Goal: Transaction & Acquisition: Obtain resource

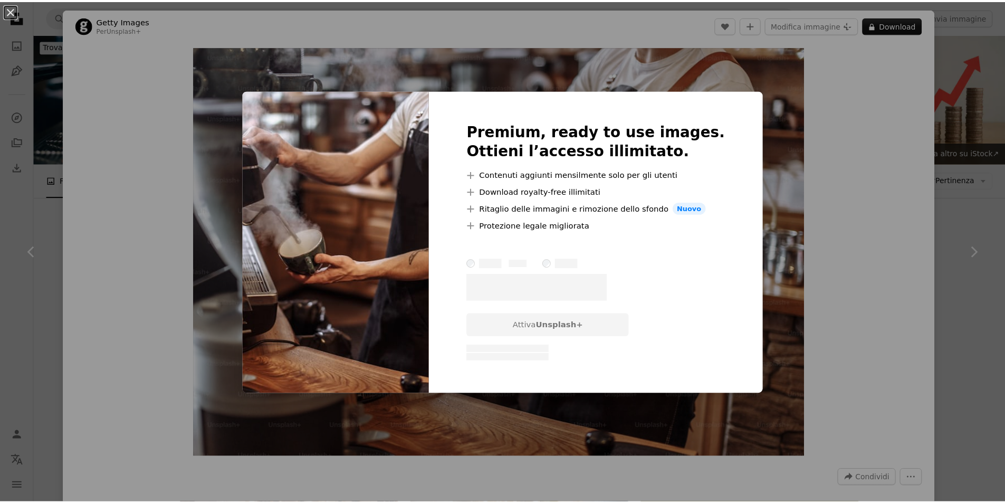
scroll to position [422, 0]
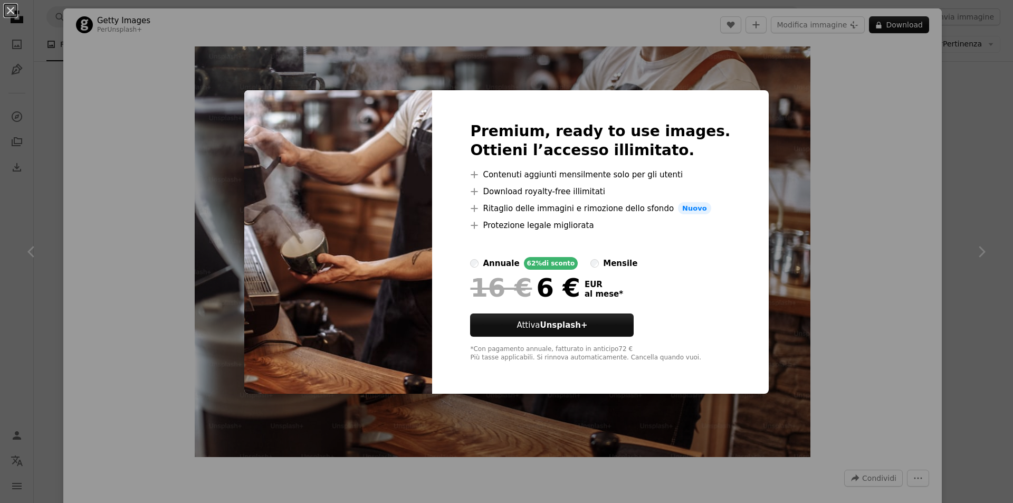
click at [820, 193] on div "An X shape Premium, ready to use images. Ottieni l’accesso illimitato. A plus s…" at bounding box center [506, 251] width 1013 height 503
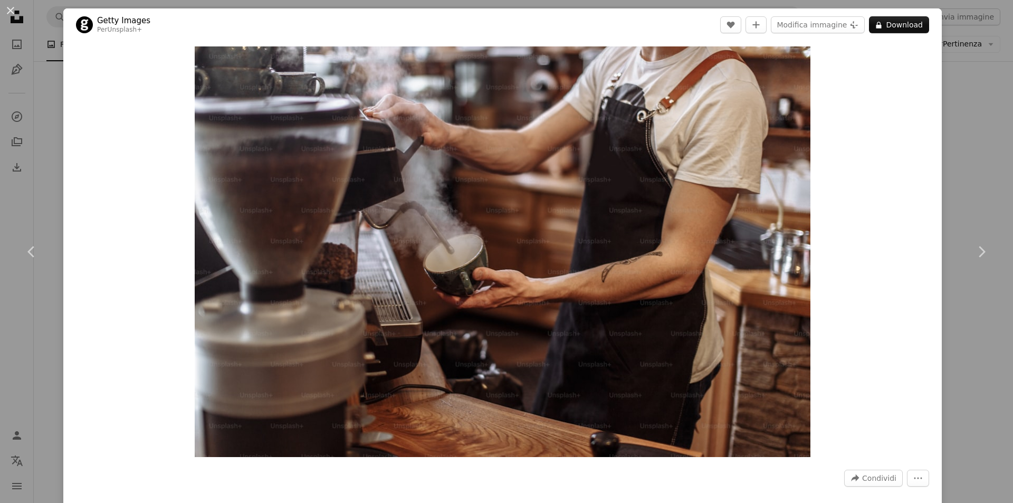
click at [960, 135] on div "An X shape Chevron left Chevron right Getty Images Per Unsplash+ A heart A plus…" at bounding box center [506, 251] width 1013 height 503
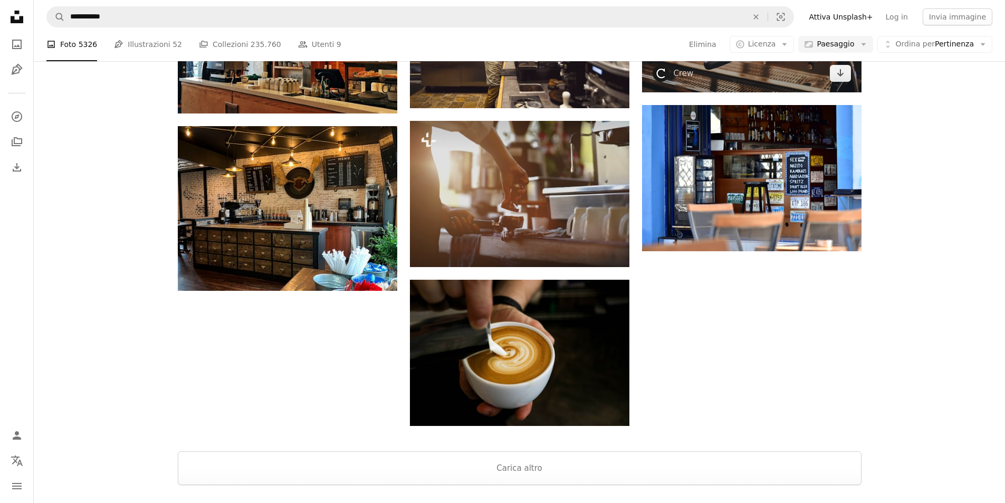
scroll to position [1108, 0]
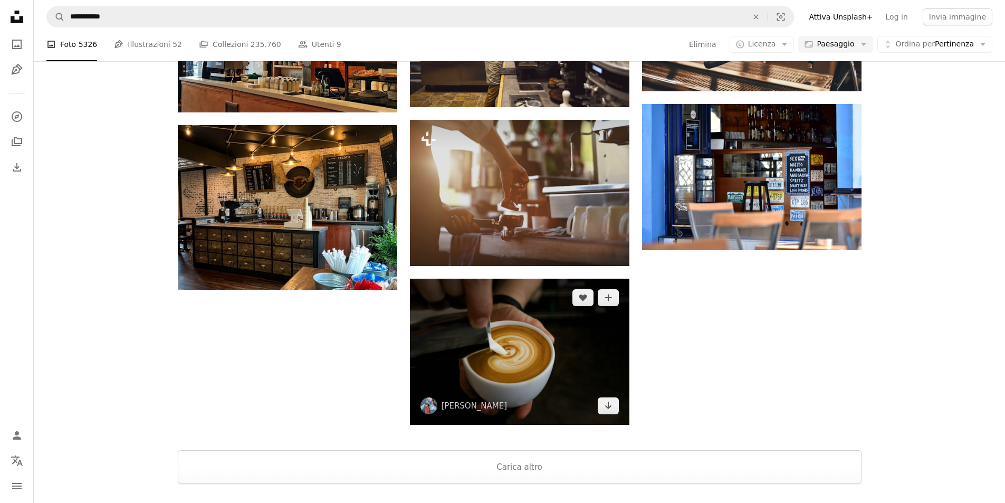
click at [620, 332] on img at bounding box center [520, 352] width 220 height 146
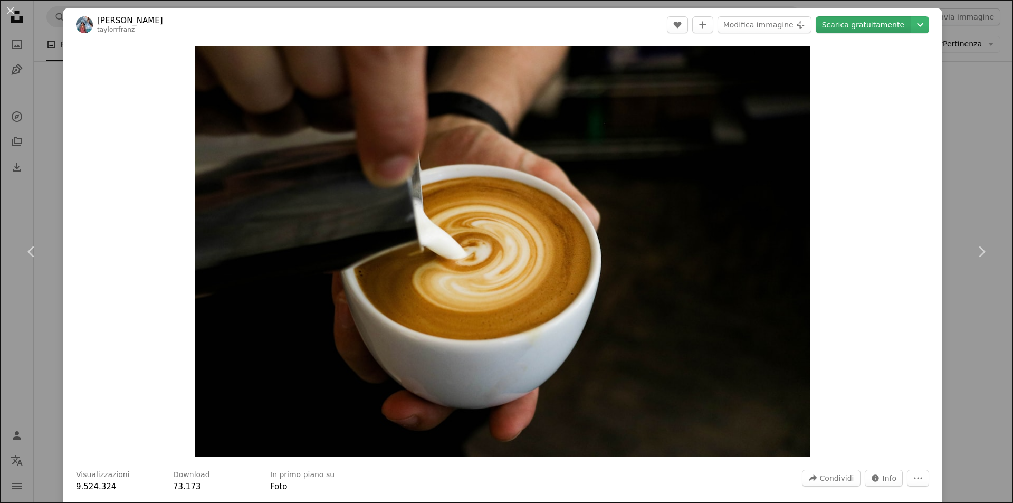
click at [883, 20] on link "Scarica gratuitamente" at bounding box center [863, 24] width 95 height 17
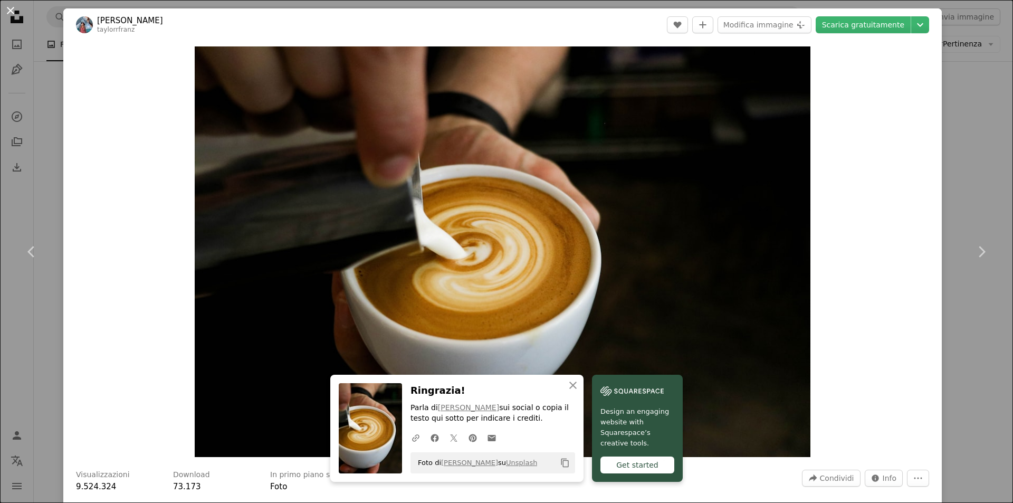
click at [8, 16] on button "An X shape" at bounding box center [10, 10] width 13 height 13
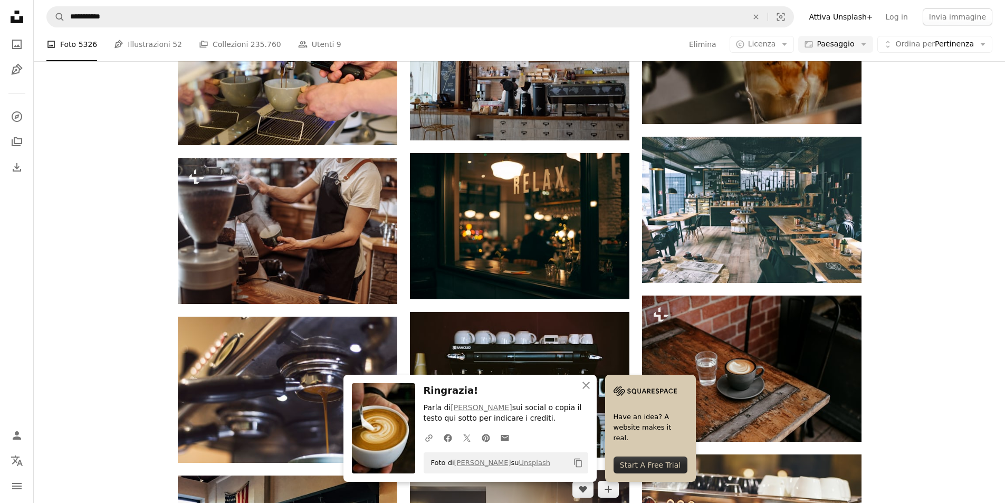
scroll to position [580, 0]
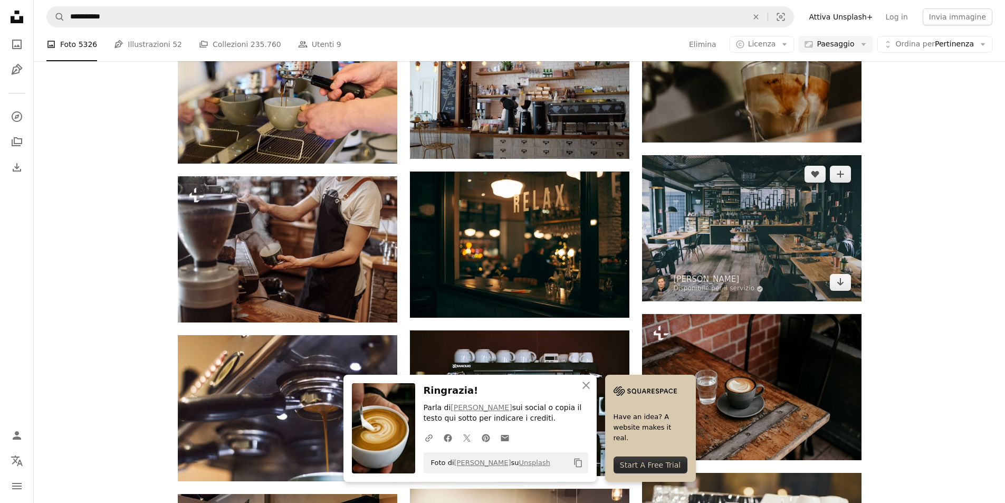
click at [717, 241] on img at bounding box center [752, 228] width 220 height 146
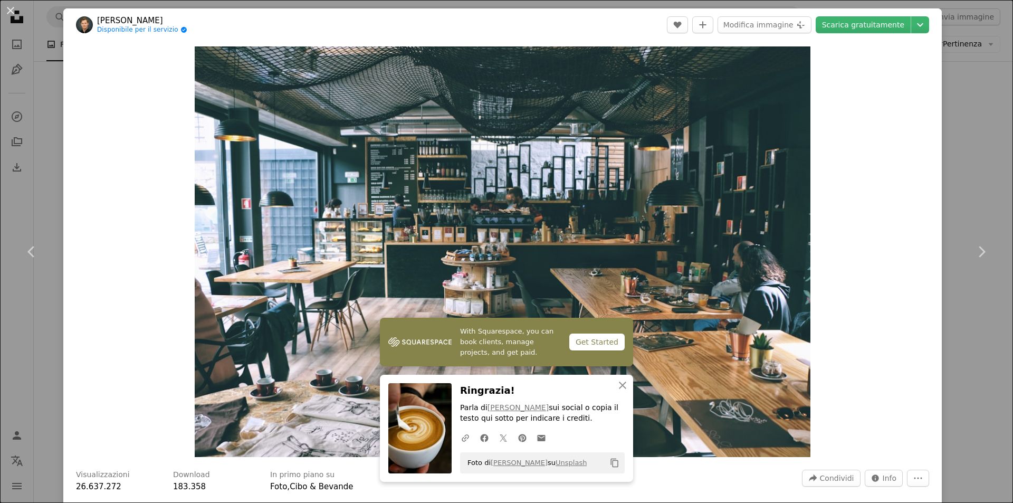
click at [980, 107] on div "An X shape Chevron left Chevron right [PERSON_NAME] Disponibile per il servizio…" at bounding box center [506, 251] width 1013 height 503
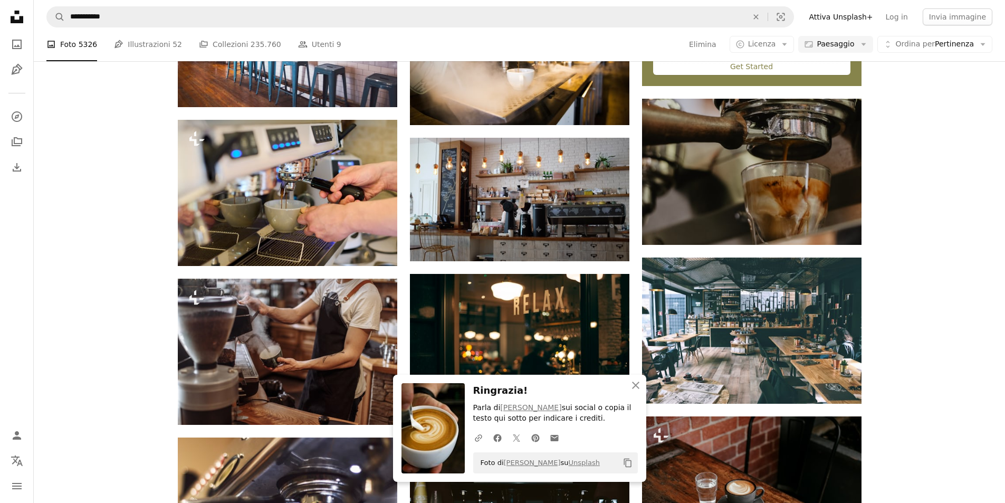
scroll to position [475, 0]
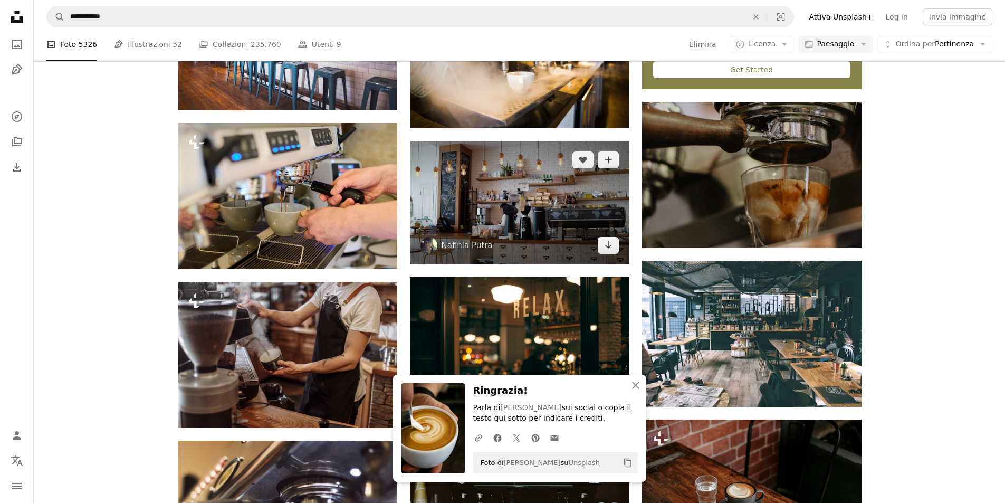
click at [601, 185] on img at bounding box center [520, 202] width 220 height 123
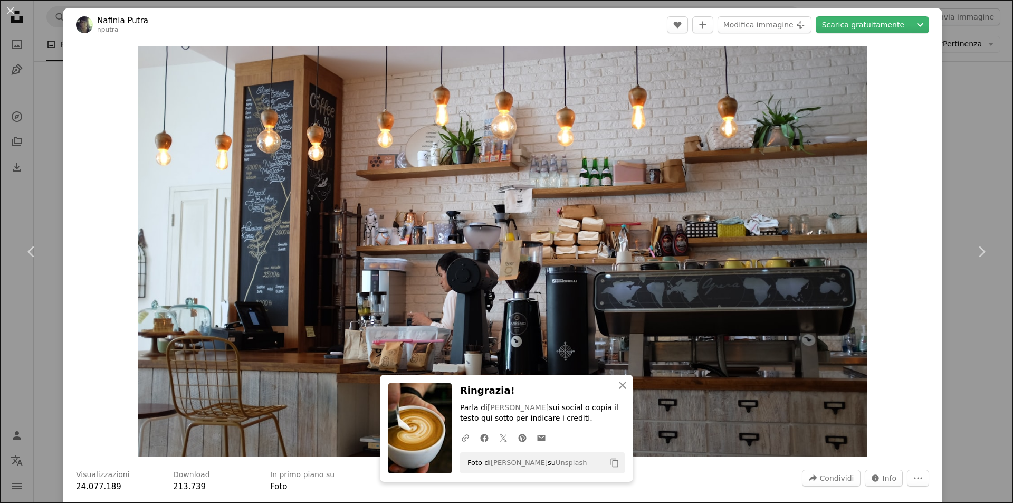
click at [953, 174] on div "An X shape Chevron left Chevron right Nafinia Putra nputra A heart A plus sign …" at bounding box center [506, 251] width 1013 height 503
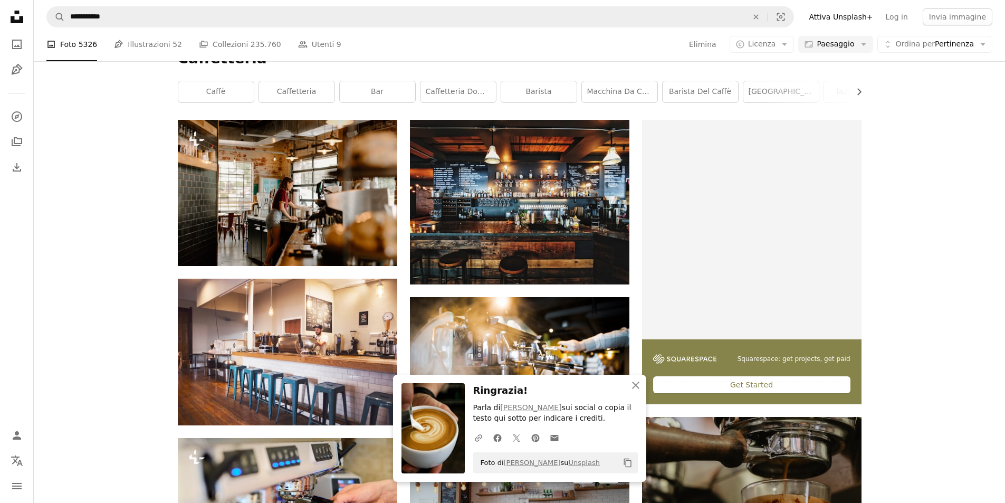
scroll to position [158, 0]
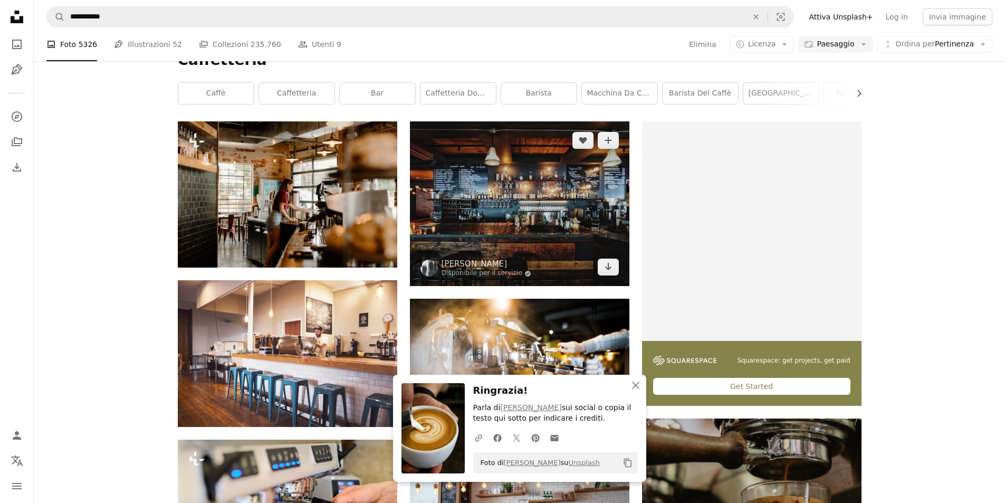
click at [565, 224] on img at bounding box center [520, 203] width 220 height 165
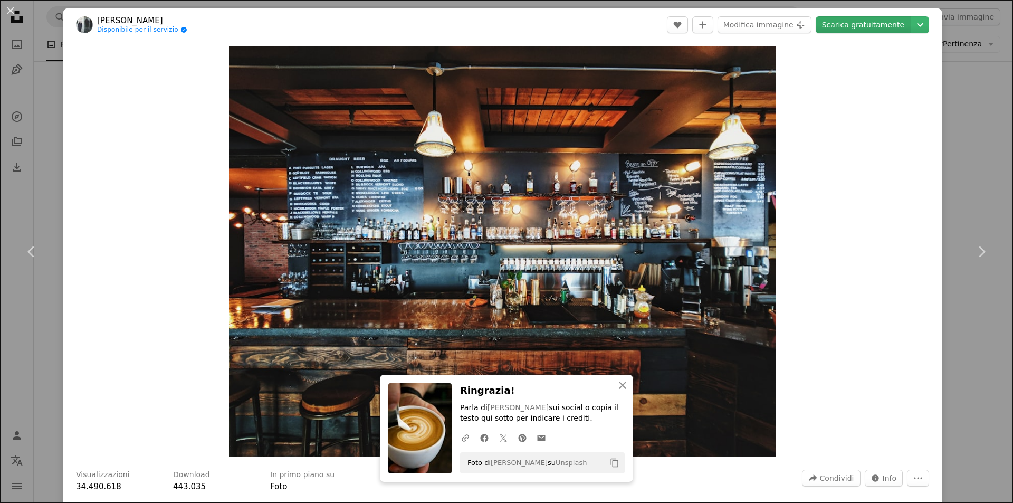
click at [842, 25] on link "Scarica gratuitamente" at bounding box center [863, 24] width 95 height 17
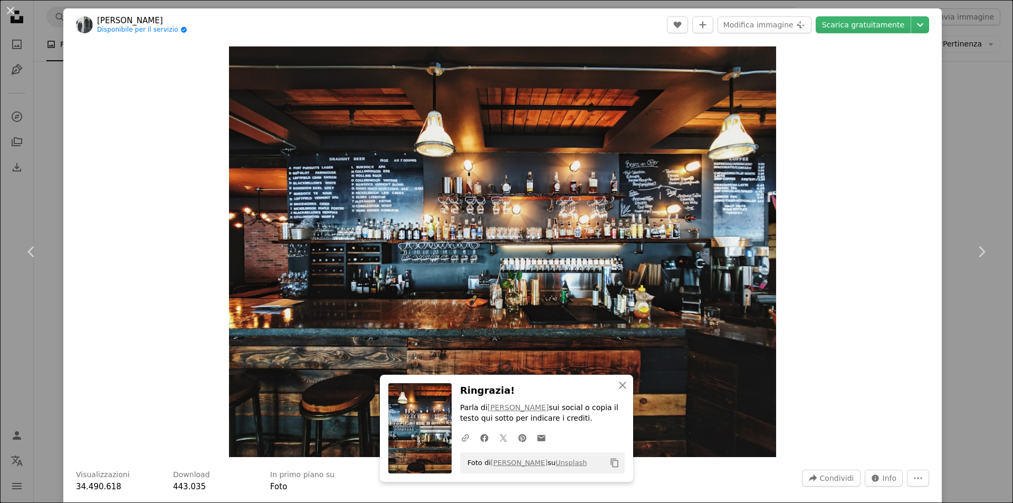
click at [983, 154] on div "An X shape Chevron left Chevron right [PERSON_NAME] Disponibile per il servizio…" at bounding box center [506, 251] width 1013 height 503
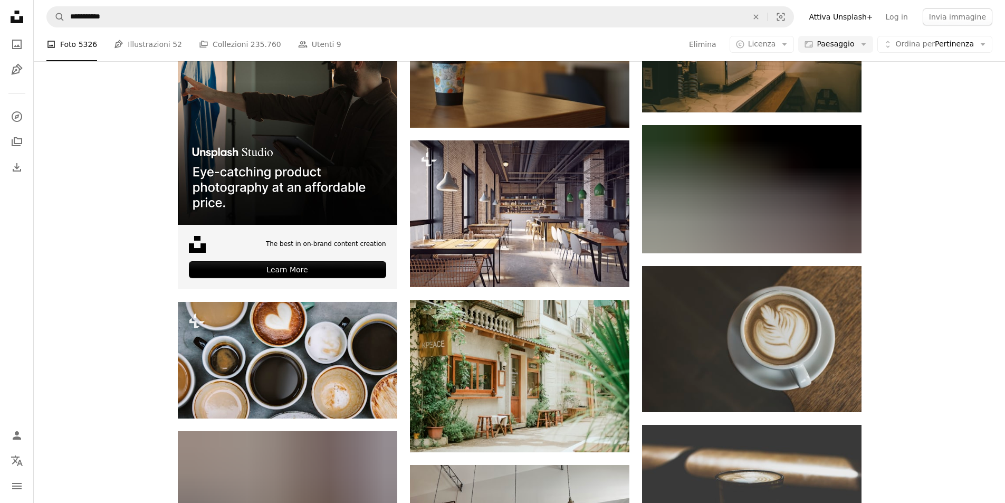
scroll to position [1583, 0]
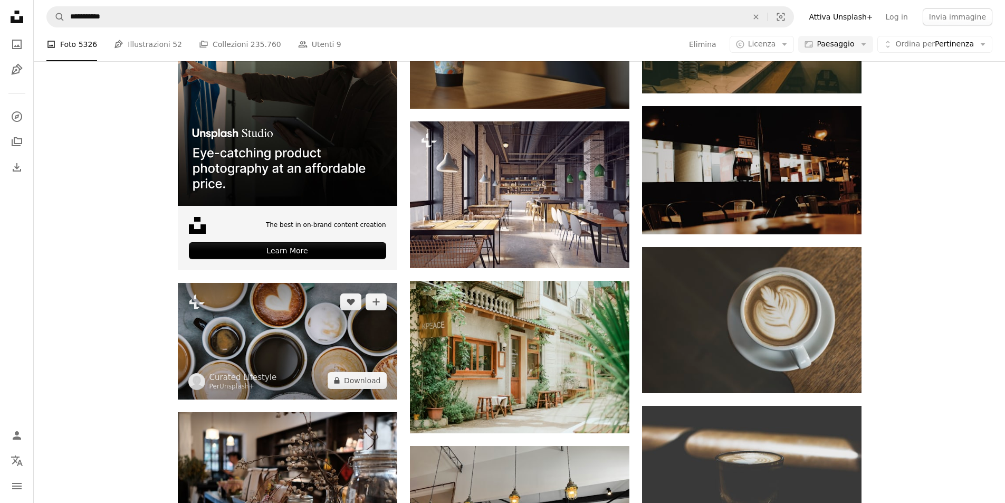
click at [373, 314] on img at bounding box center [288, 341] width 220 height 116
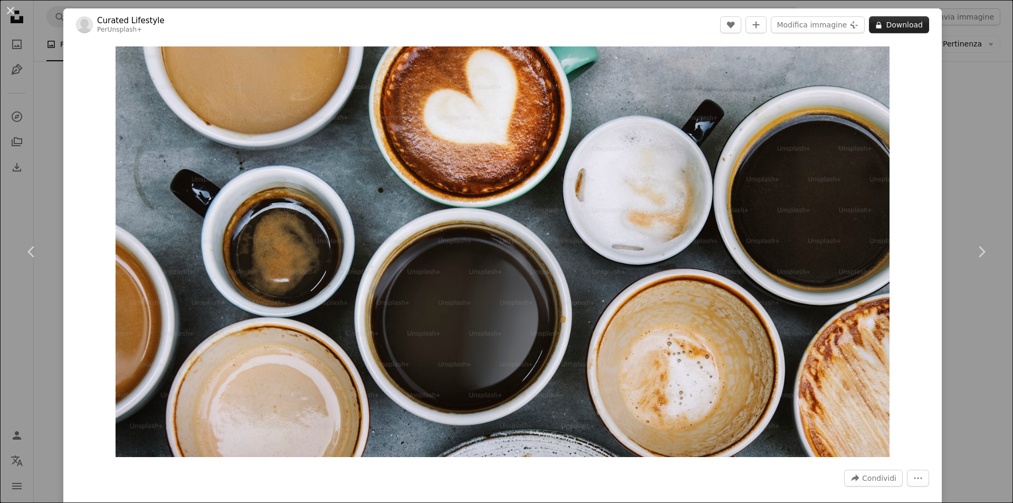
click at [896, 31] on button "A lock Download" at bounding box center [899, 24] width 60 height 17
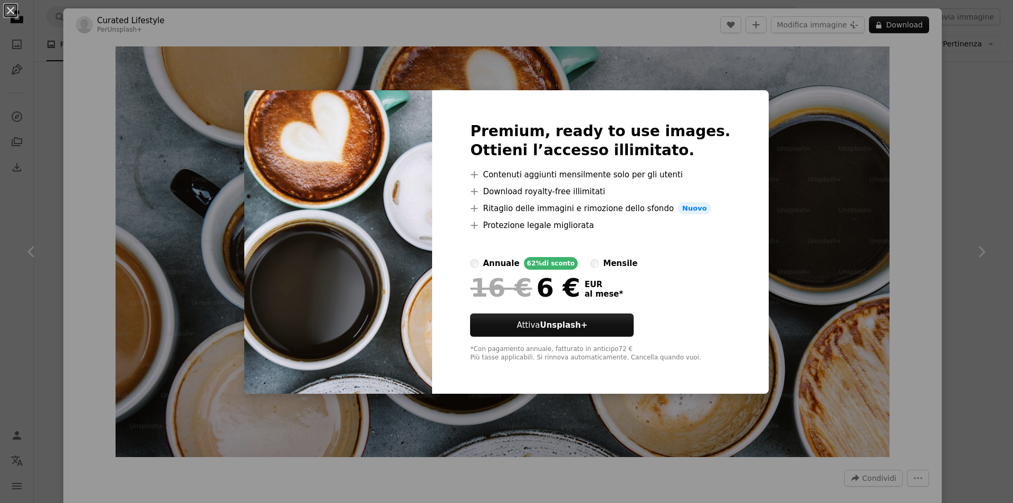
click at [918, 207] on div "An X shape Premium, ready to use images. Ottieni l’accesso illimitato. A plus s…" at bounding box center [506, 251] width 1013 height 503
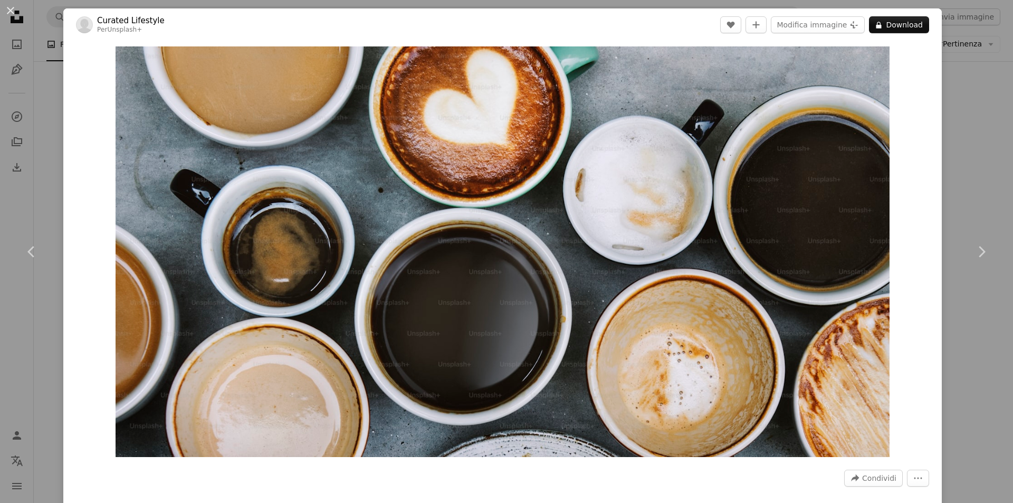
click at [937, 184] on div "An X shape Chevron left Chevron right Curated Lifestyle Per Unsplash+ A heart A…" at bounding box center [506, 251] width 1013 height 503
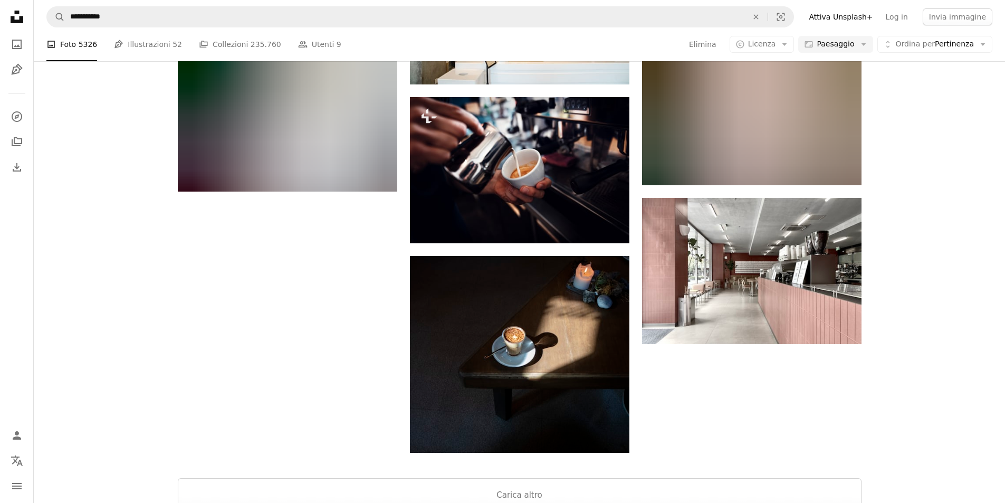
scroll to position [2269, 0]
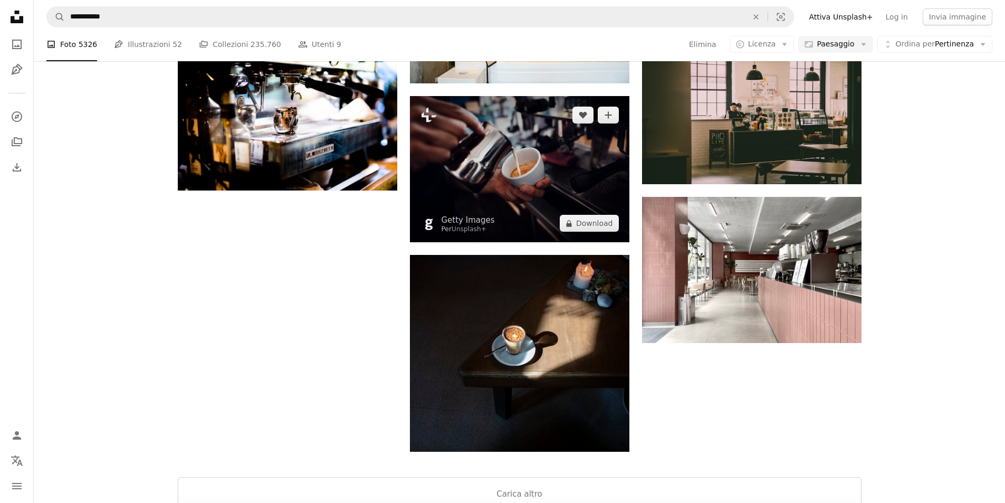
click at [583, 180] on img at bounding box center [520, 169] width 220 height 146
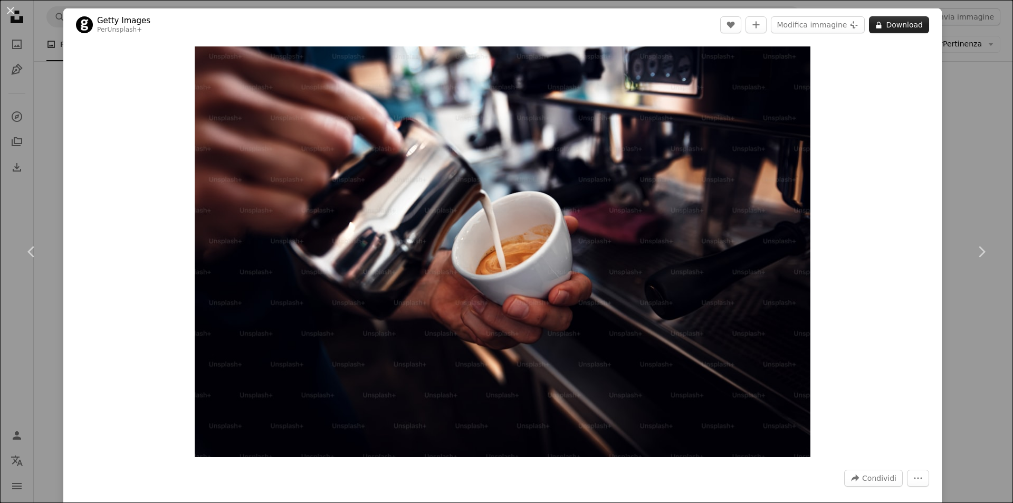
click at [897, 30] on button "A lock Download" at bounding box center [899, 24] width 60 height 17
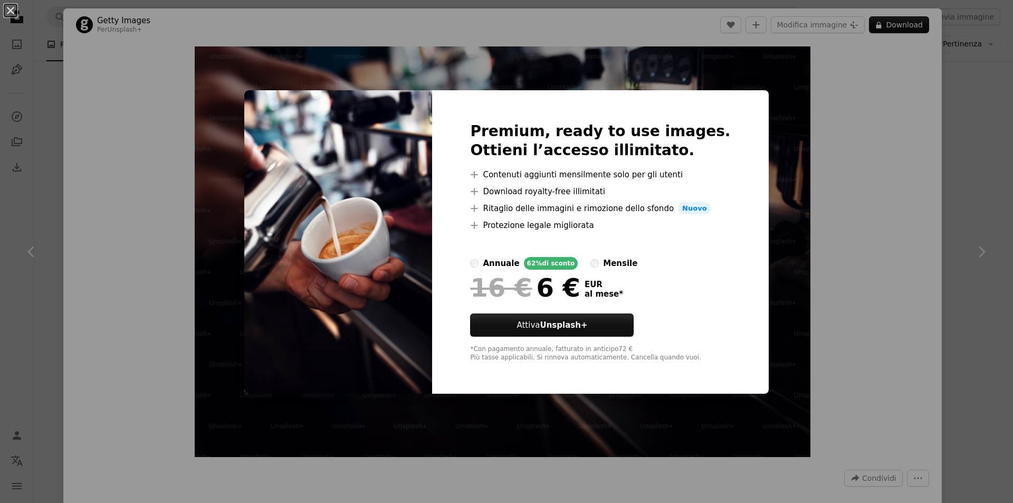
click at [947, 157] on div "An X shape Premium, ready to use images. Ottieni l’accesso illimitato. A plus s…" at bounding box center [506, 251] width 1013 height 503
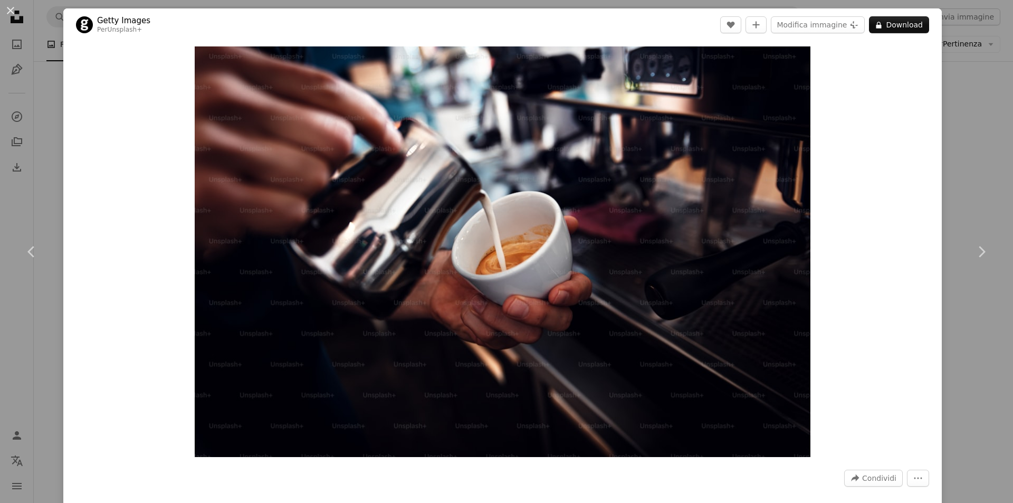
click at [952, 158] on div "An X shape Chevron left Chevron right Getty Images Per Unsplash+ A heart A plus…" at bounding box center [506, 251] width 1013 height 503
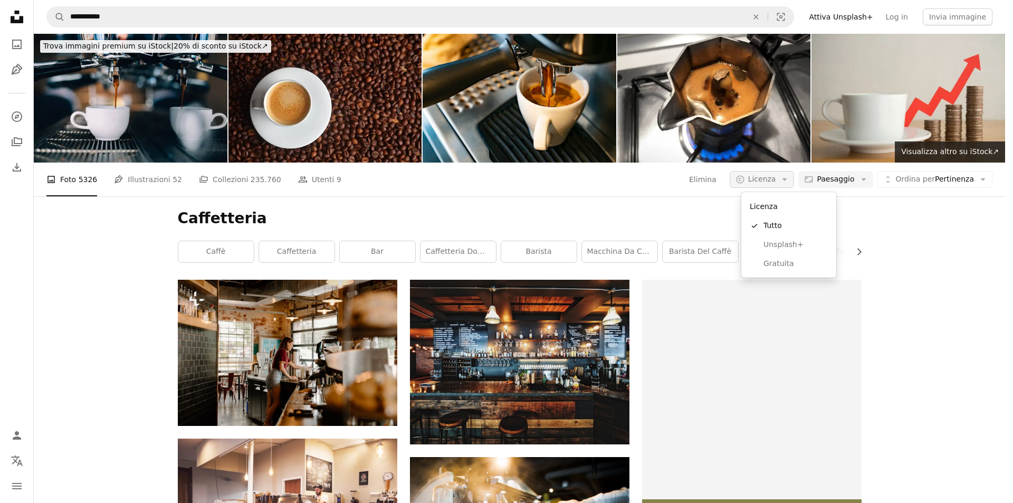
click at [789, 176] on icon "Arrow down" at bounding box center [784, 179] width 9 height 9
click at [784, 258] on link "Gratuita" at bounding box center [789, 263] width 87 height 19
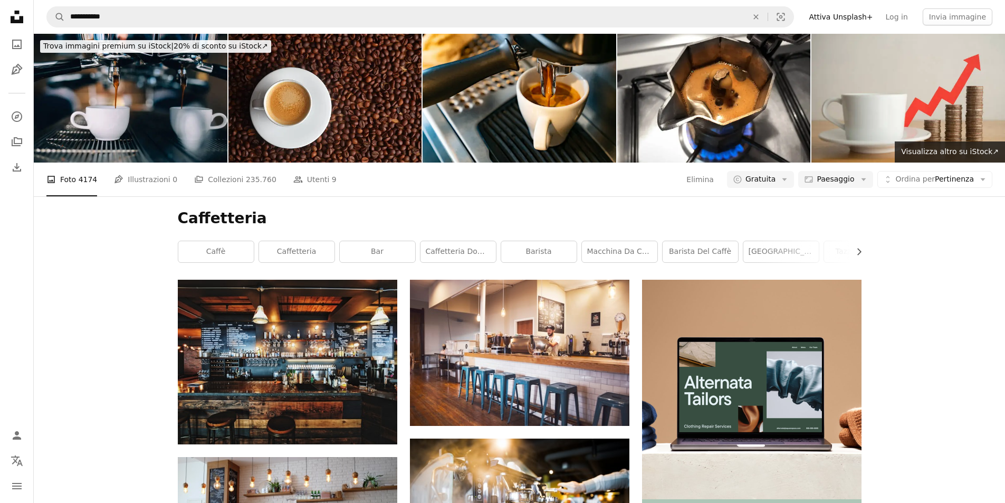
scroll to position [792, 0]
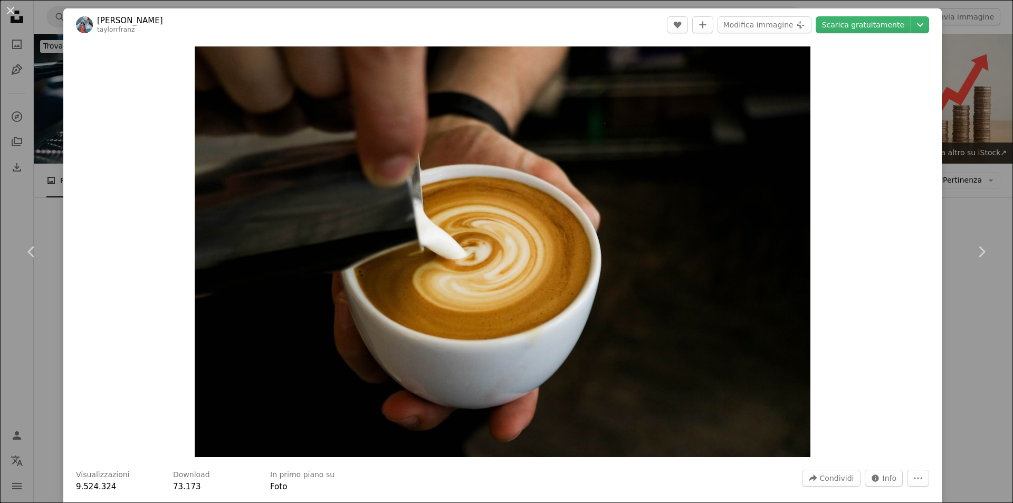
click at [964, 126] on div "An X shape Chevron left Chevron right [PERSON_NAME] A heart A plus sign Modific…" at bounding box center [506, 251] width 1013 height 503
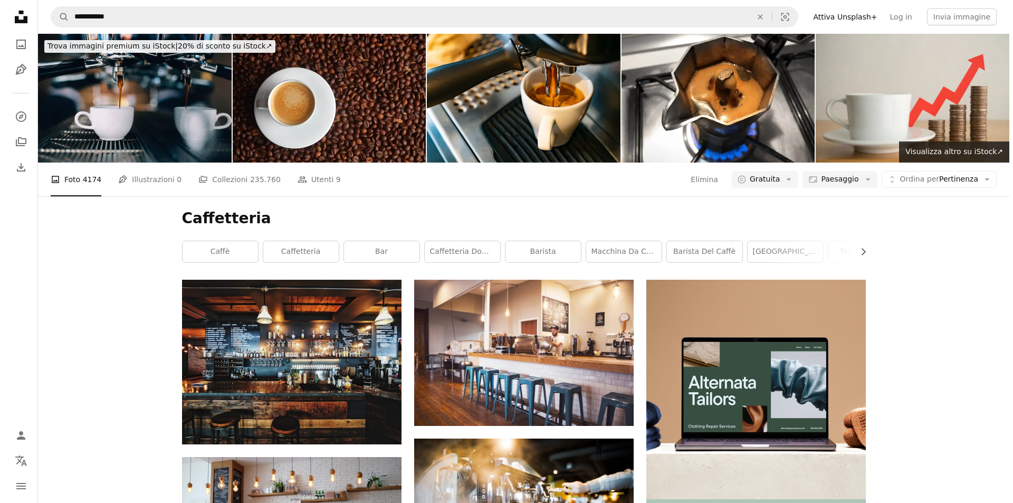
scroll to position [1161, 0]
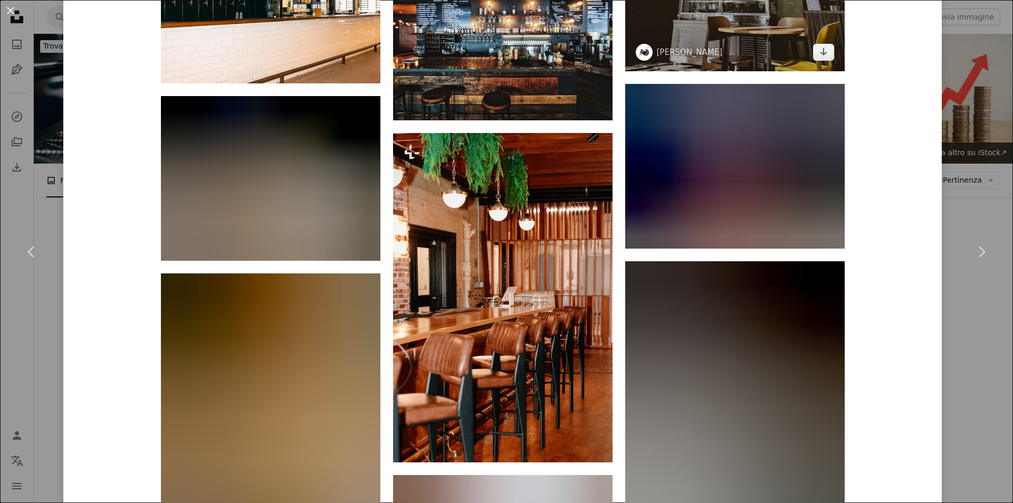
scroll to position [1073, 0]
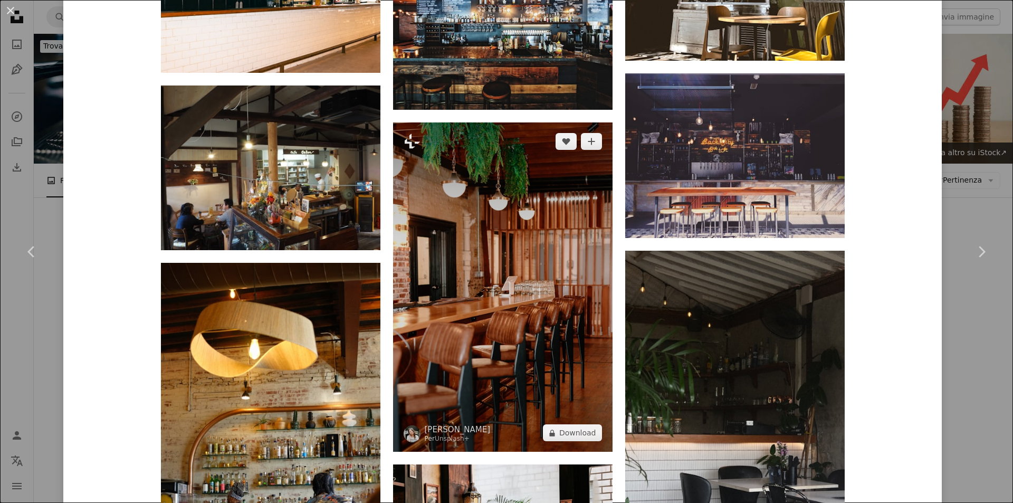
click at [561, 282] on img at bounding box center [503, 286] width 220 height 329
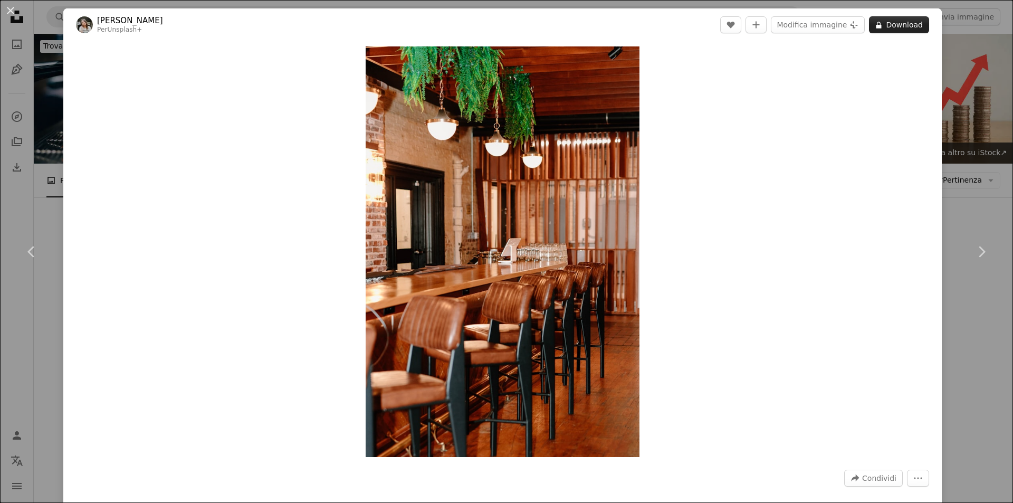
click at [890, 24] on button "A lock Download" at bounding box center [899, 24] width 60 height 17
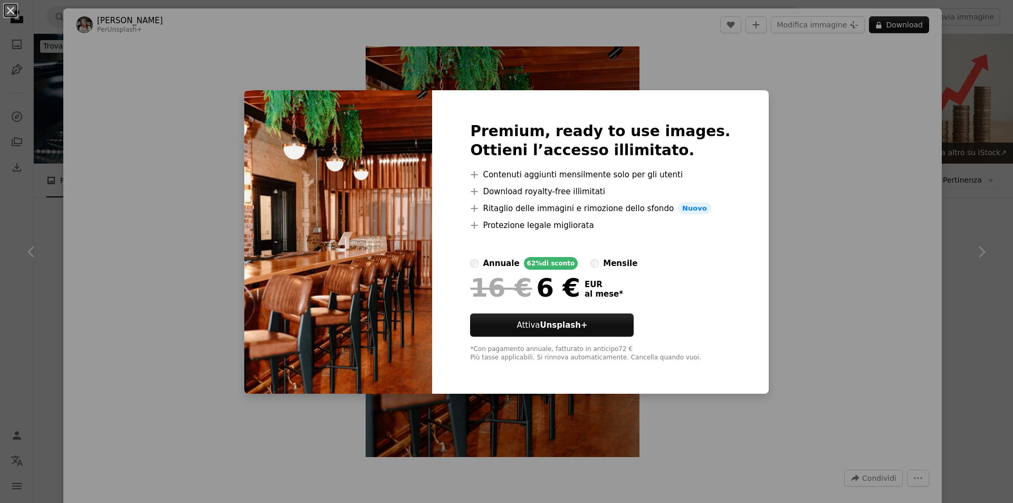
click at [973, 123] on div "An X shape Premium, ready to use images. Ottieni l’accesso illimitato. A plus s…" at bounding box center [506, 251] width 1013 height 503
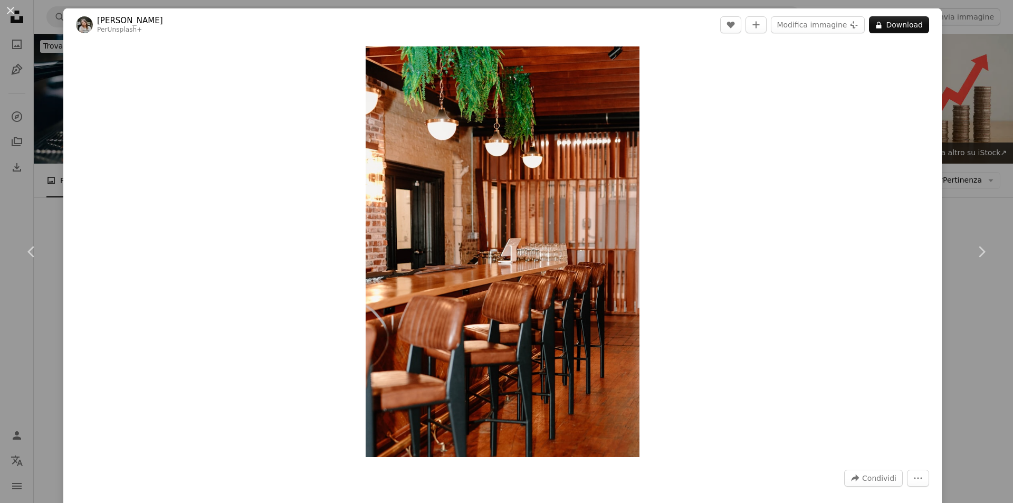
click at [976, 50] on div "An X shape Chevron left Chevron right [PERSON_NAME] Per Unsplash+ A heart A plu…" at bounding box center [506, 251] width 1013 height 503
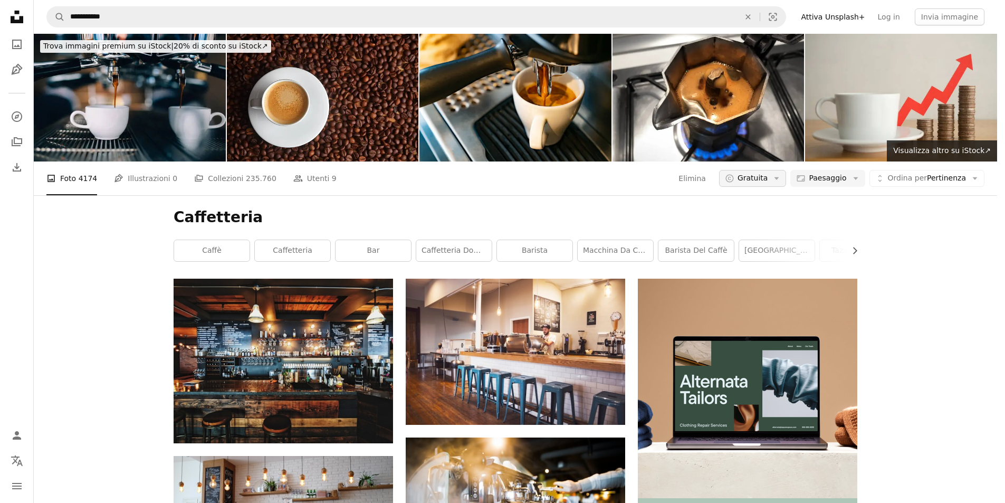
click at [735, 174] on icon "A copyright icon ©" at bounding box center [729, 178] width 9 height 9
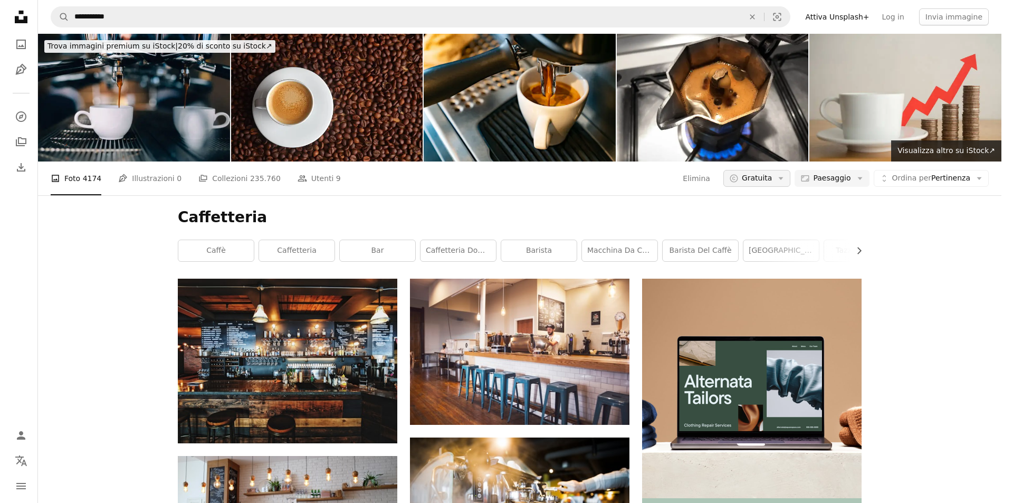
scroll to position [1161, 0]
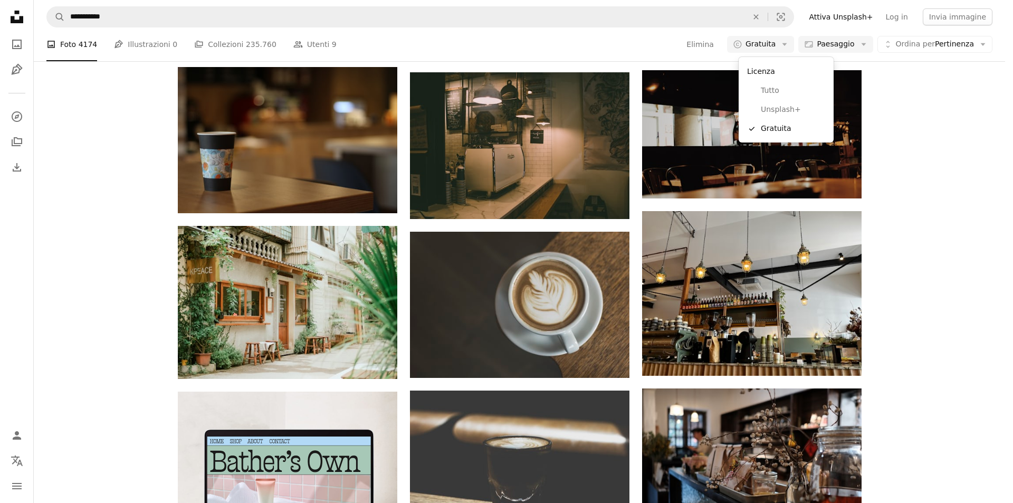
click at [951, 138] on body "**********" at bounding box center [502, 251] width 1005 height 503
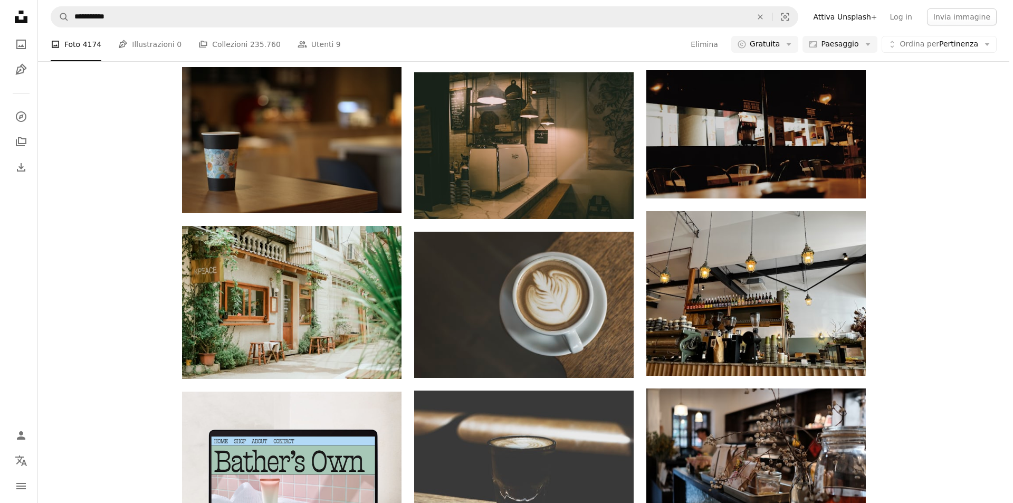
scroll to position [112, 0]
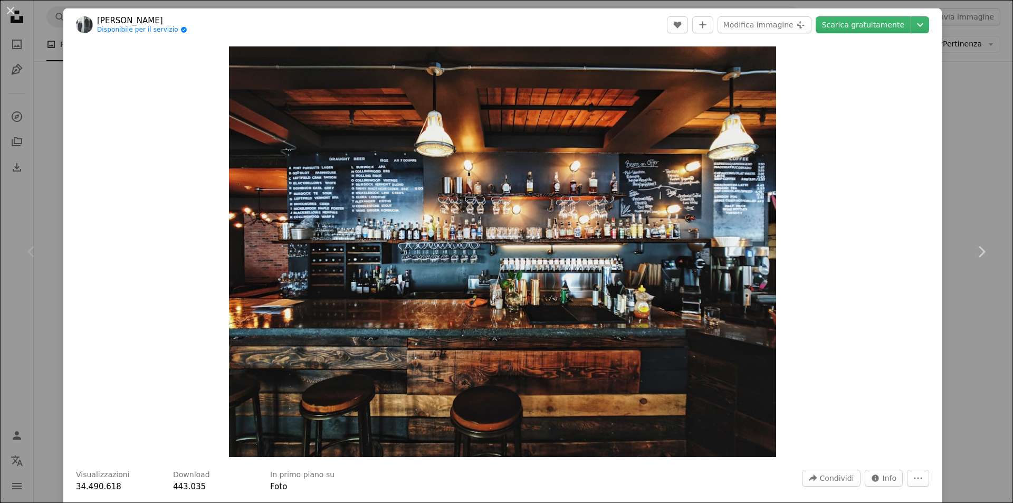
click at [983, 110] on div "An X shape Chevron left Chevron right [PERSON_NAME] Disponibile per il servizio…" at bounding box center [506, 251] width 1013 height 503
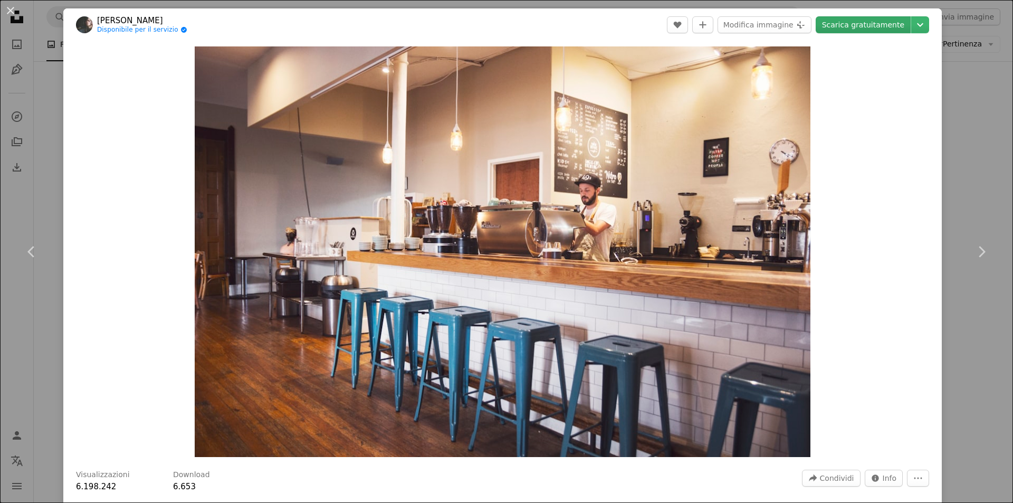
click at [888, 26] on link "Scarica gratuitamente" at bounding box center [863, 24] width 95 height 17
